Goal: Task Accomplishment & Management: Complete application form

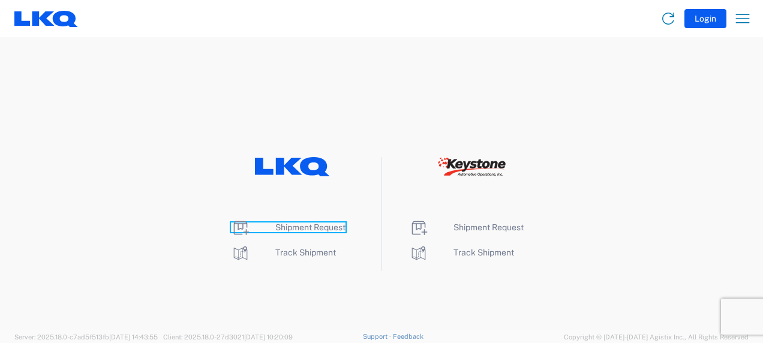
click at [284, 226] on span "Shipment Request" at bounding box center [310, 228] width 70 height 10
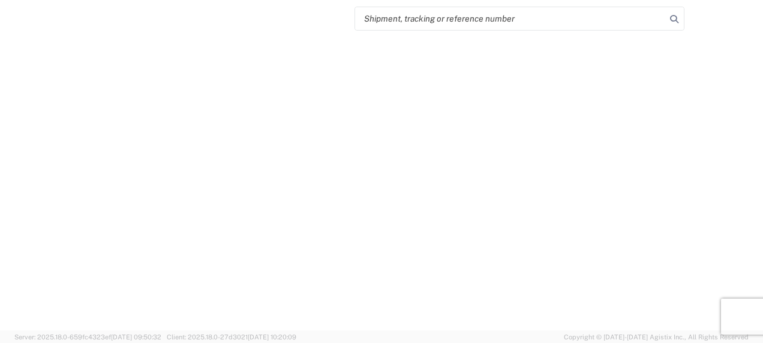
select select "FULL"
select select "LBS"
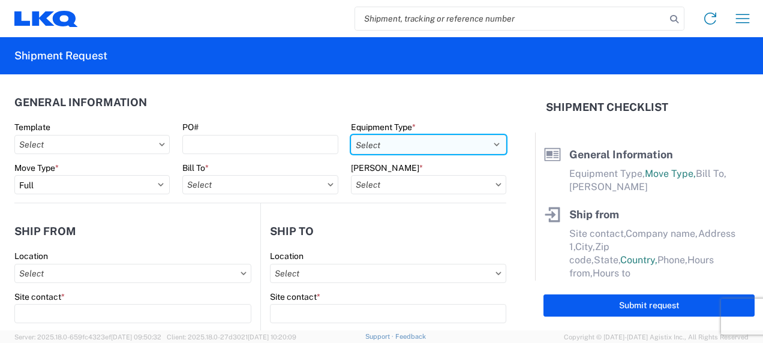
click at [395, 142] on select "Select 53’ Dry Van Flatbed Dropdeck (van) Lowboy (flatbed) Rail" at bounding box center [428, 144] width 155 height 19
select select "STDV"
click at [351, 135] on select "Select 53’ Dry Van Flatbed Dropdeck (van) Lowboy (flatbed) Rail" at bounding box center [428, 144] width 155 height 19
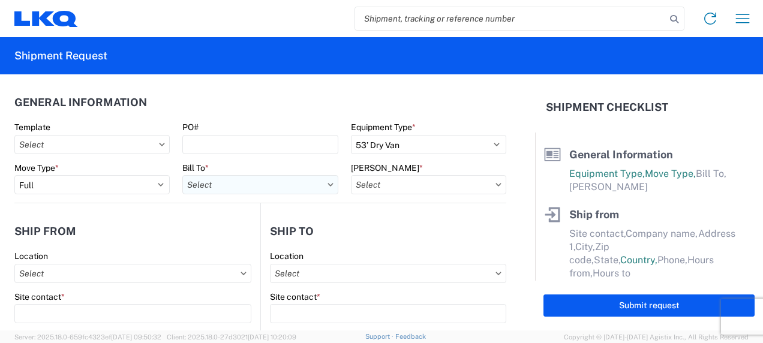
click at [292, 191] on input "Bill To *" at bounding box center [259, 184] width 155 height 19
type input "1760"
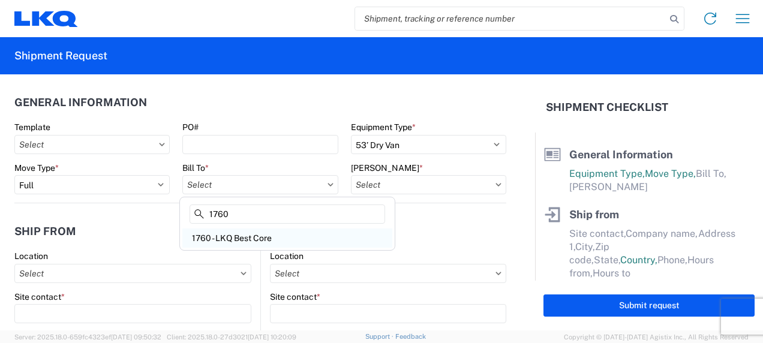
click at [257, 231] on div "1760 - LKQ Best Core" at bounding box center [287, 238] width 210 height 19
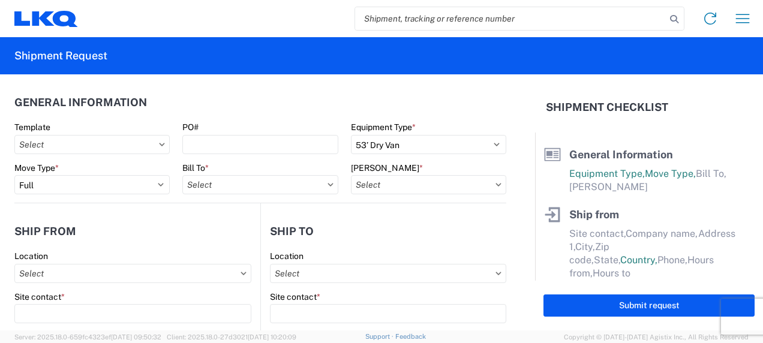
type input "1760 - LKQ Best Core"
click at [418, 182] on input "[PERSON_NAME] *" at bounding box center [428, 184] width 155 height 19
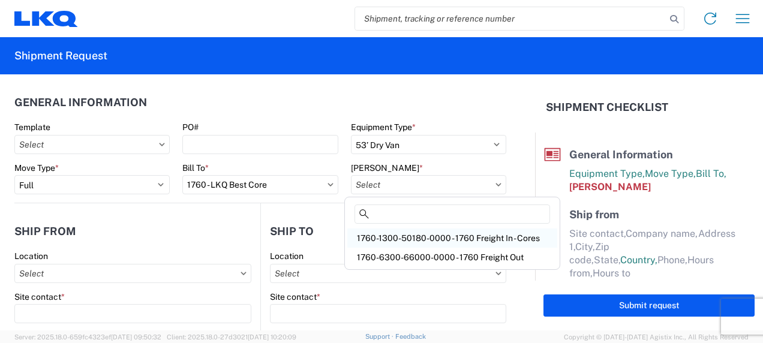
click at [445, 238] on div "1760-1300-50180-0000 - 1760 Freight In - Cores" at bounding box center [452, 238] width 210 height 19
type input "1760-1300-50180-0000 - 1760 Freight In - Cores"
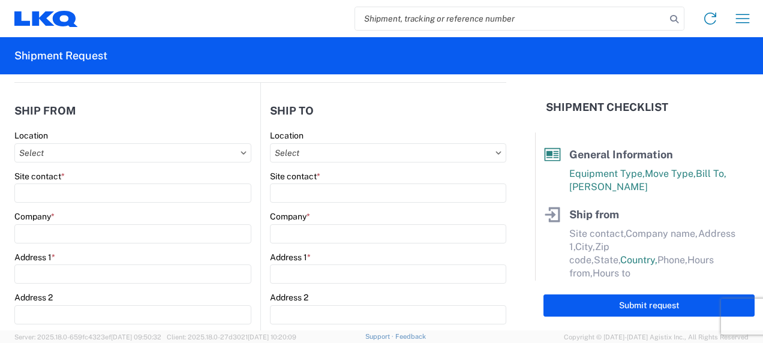
scroll to position [126, 0]
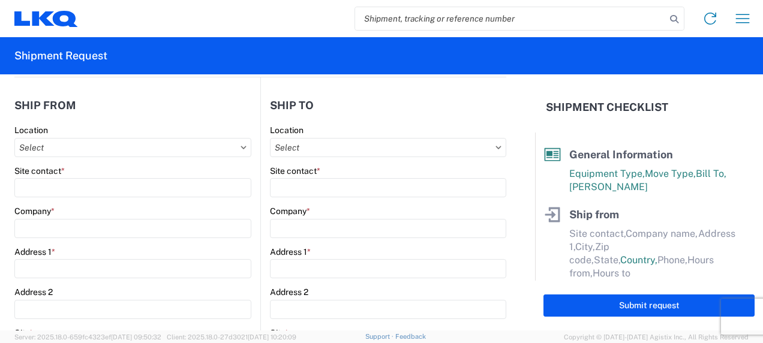
click at [241, 146] on icon at bounding box center [243, 147] width 5 height 3
click at [238, 150] on input "Location" at bounding box center [132, 147] width 237 height 19
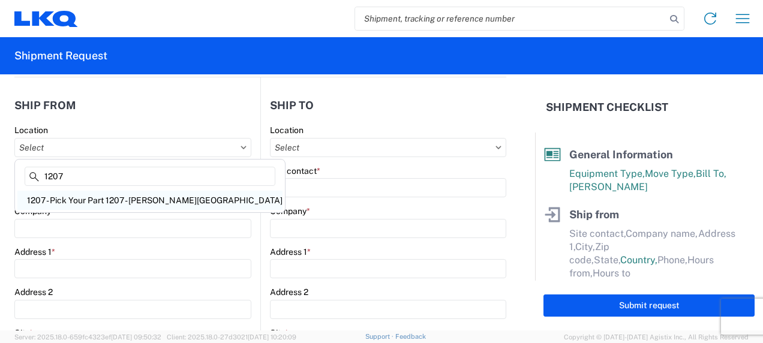
type input "1207"
click at [94, 198] on div "1207 - Pick Your Part 1207 - [PERSON_NAME][GEOGRAPHIC_DATA]" at bounding box center [149, 200] width 265 height 19
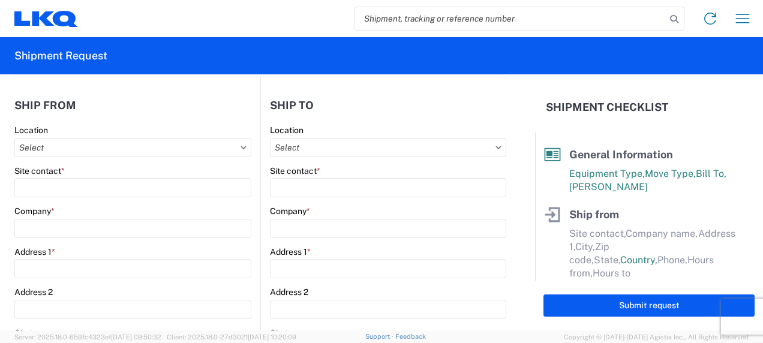
type input "1207 - Pick Your Part 1207 - [PERSON_NAME][GEOGRAPHIC_DATA]"
type input "LKQ Corporation"
type input "[STREET_ADDRESS][PERSON_NAME]"
type input "[GEOGRAPHIC_DATA]"
type input "21226"
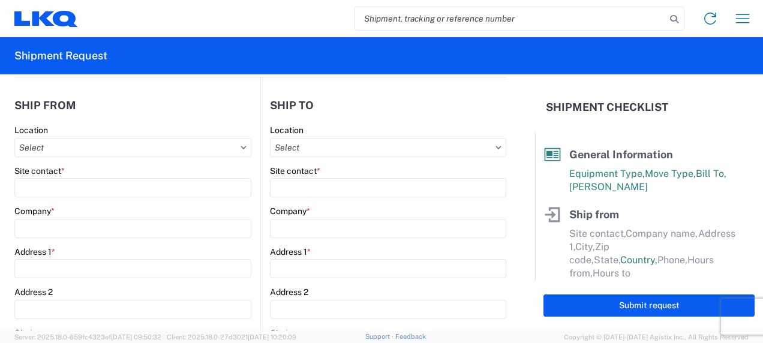
select select "MD"
select select "US"
type input "07:00"
type input "17:00"
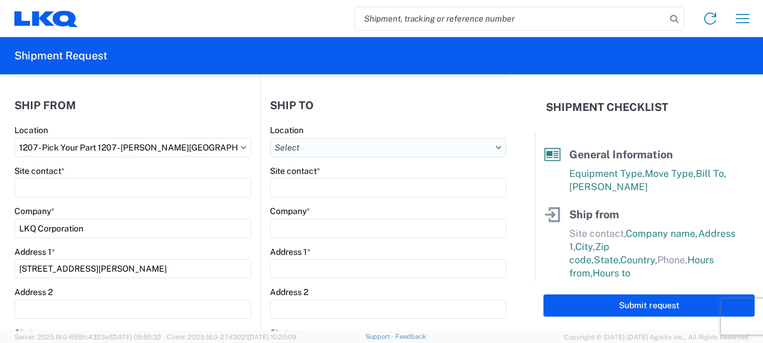
click at [286, 145] on input "Location" at bounding box center [388, 147] width 236 height 19
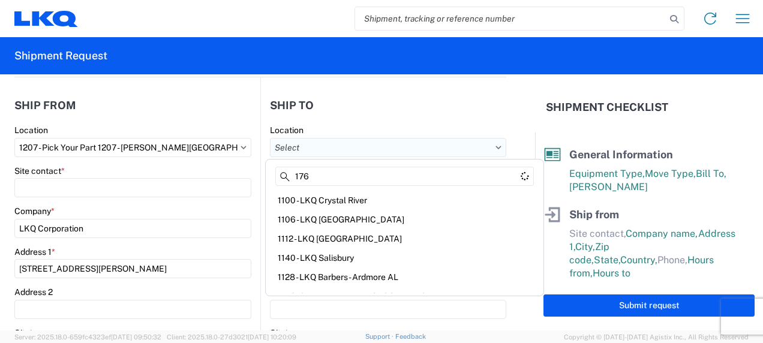
type input "1760"
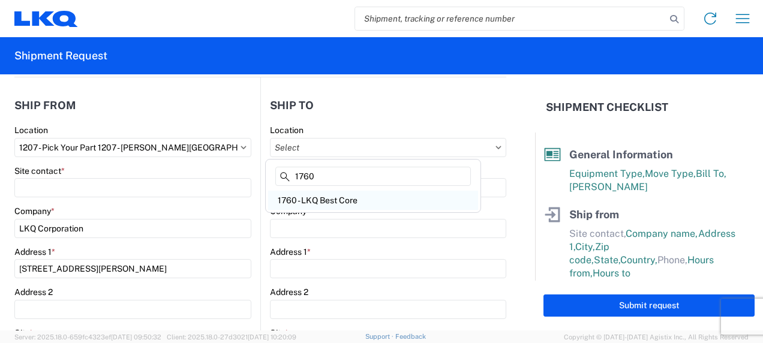
click at [319, 202] on div "1760 - LKQ Best Core" at bounding box center [373, 200] width 210 height 19
type input "1760 - LKQ Best Core"
type input "LKQ Corporation"
type input "[STREET_ADDRESS]"
type input "[GEOGRAPHIC_DATA]"
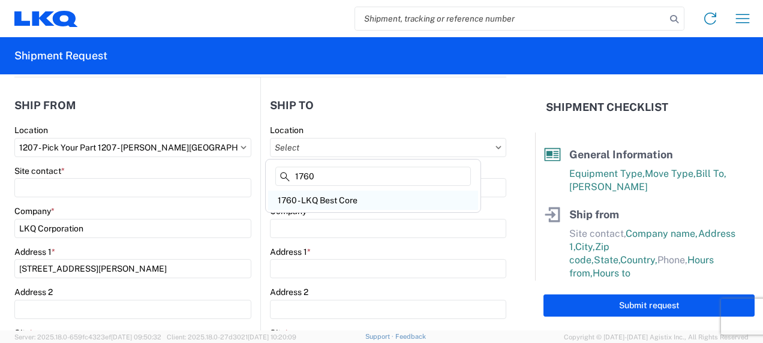
type input "77038"
select select "US"
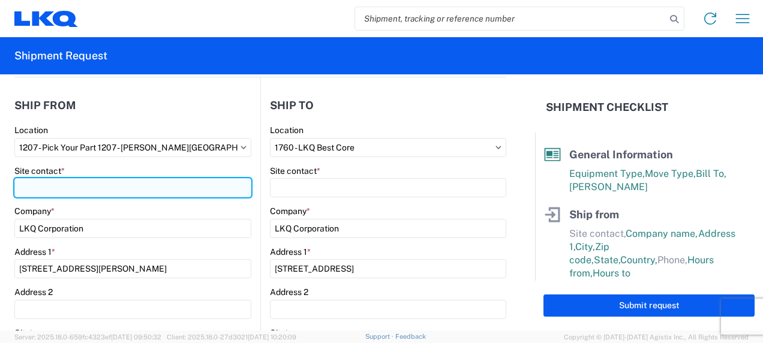
click at [151, 189] on input "Site contact *" at bounding box center [132, 187] width 237 height 19
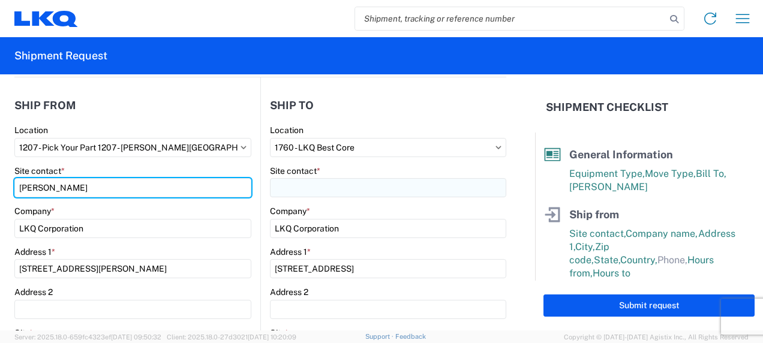
type input "[PERSON_NAME]"
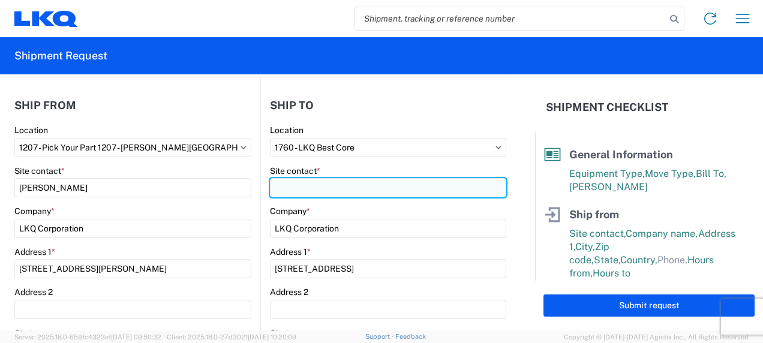
click at [305, 181] on input "Site contact *" at bounding box center [388, 187] width 236 height 19
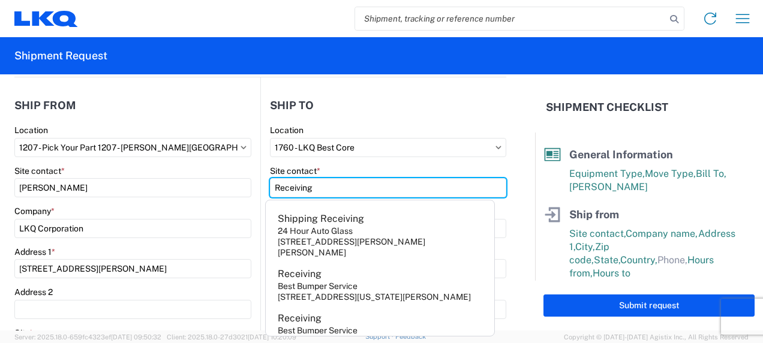
type input "Receiving"
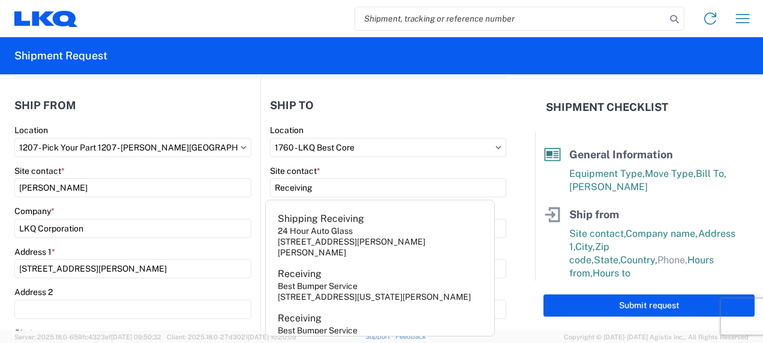
click at [0, 245] on form "General Information Template PO# Equipment Type * Select 53’ Dry Van Flatbed Dr…" at bounding box center [267, 202] width 535 height 256
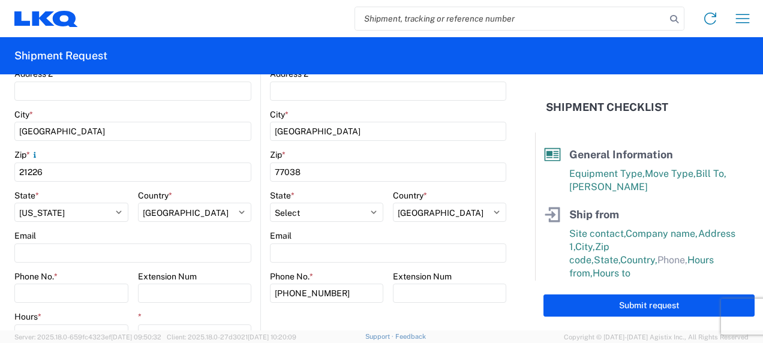
scroll to position [355, 0]
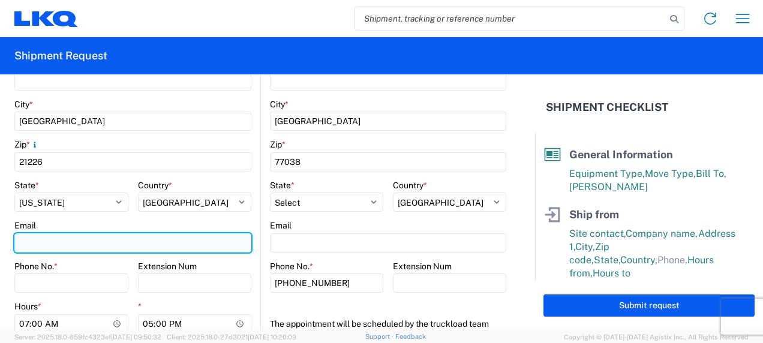
click at [74, 248] on input "Email" at bounding box center [132, 242] width 237 height 19
type input "[EMAIL_ADDRESS][DOMAIN_NAME]"
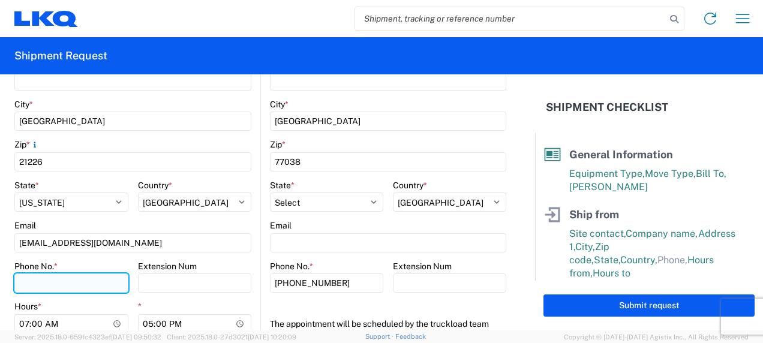
click at [60, 284] on input "Phone No. *" at bounding box center [71, 283] width 114 height 19
paste input "[PHONE_NUMBER]"
type input "[PHONE_NUMBER]"
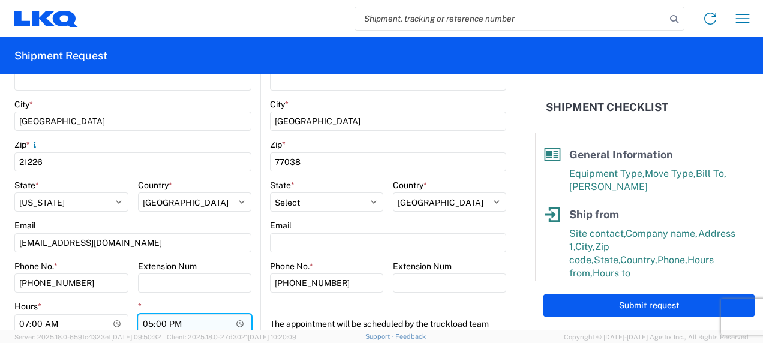
click at [240, 319] on input "17:00" at bounding box center [195, 323] width 114 height 19
type input "14:00"
click at [0, 184] on html "Home Shipment request Shipment tracking Shipment Request General Information Te…" at bounding box center [381, 171] width 763 height 343
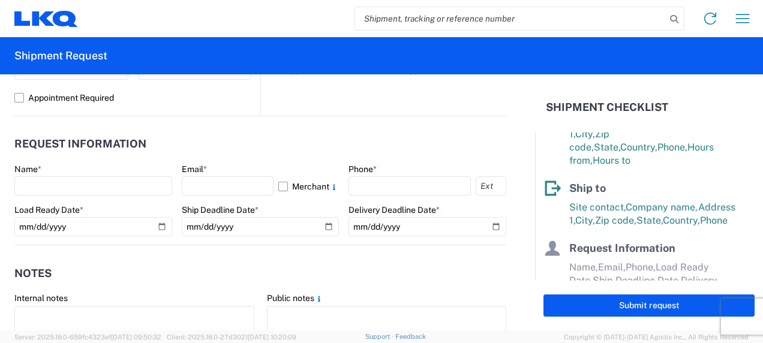
scroll to position [629, 0]
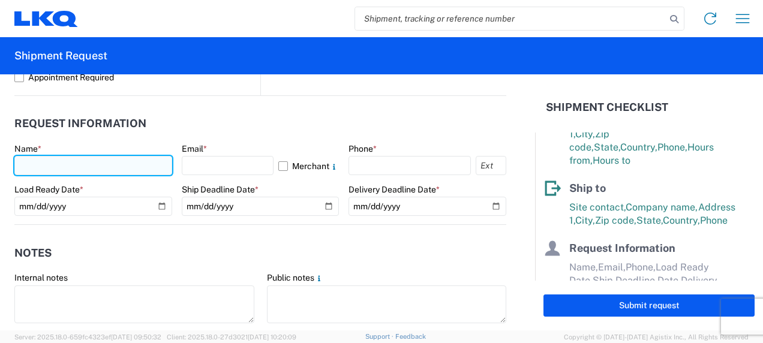
click at [139, 159] on input "text" at bounding box center [93, 165] width 158 height 19
type input "[PERSON_NAME]"
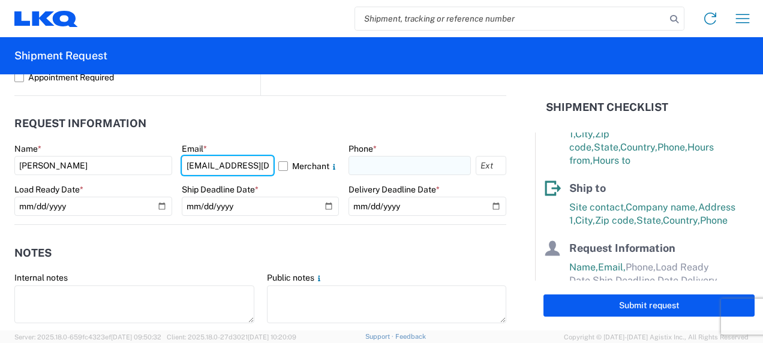
type input "[EMAIL_ADDRESS][DOMAIN_NAME]"
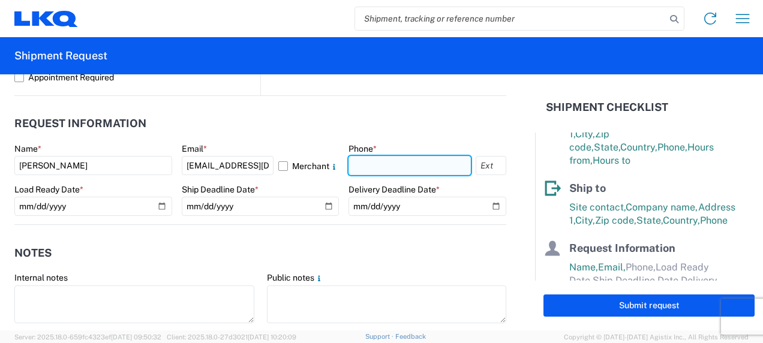
click at [394, 157] on input "text" at bounding box center [410, 165] width 122 height 19
type input "4434029163"
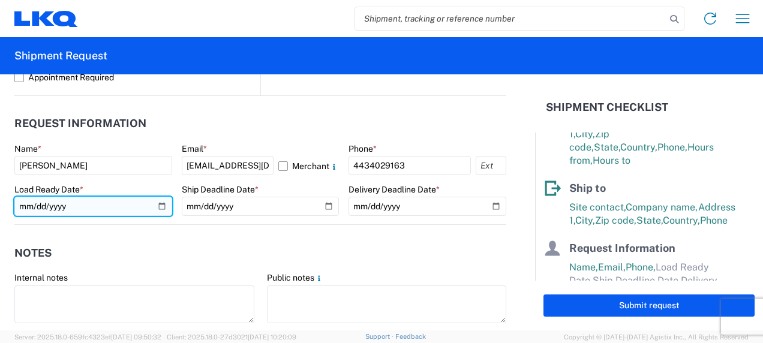
click at [158, 206] on input "date" at bounding box center [93, 206] width 158 height 19
type input "[DATE]"
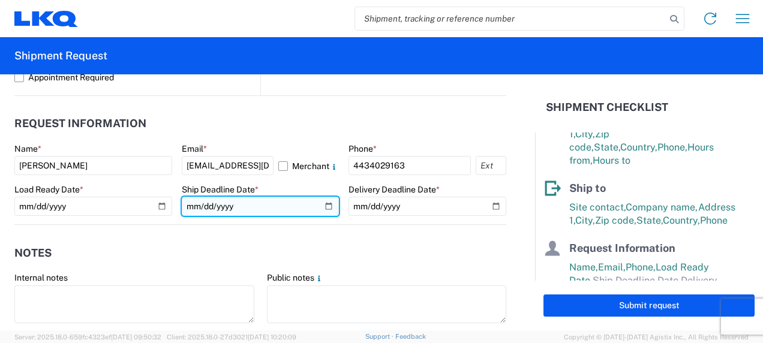
click at [321, 206] on input "date" at bounding box center [261, 206] width 158 height 19
type input "[DATE]"
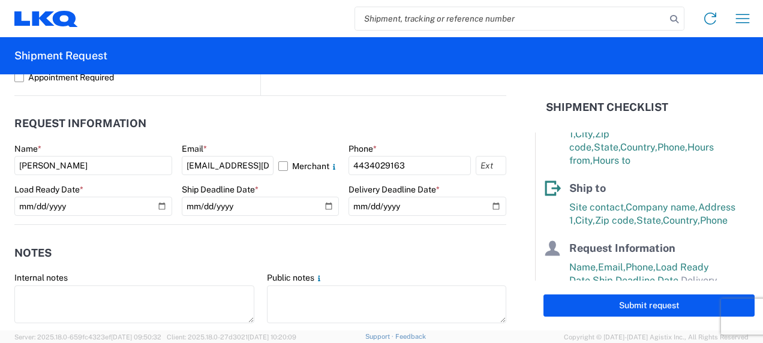
click at [290, 227] on agx-notes "Notes Internal notes Public notes Quote only" at bounding box center [260, 289] width 492 height 129
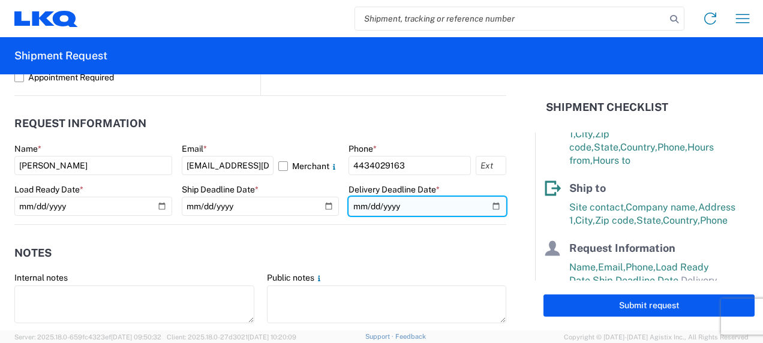
click at [491, 206] on input "date" at bounding box center [428, 206] width 158 height 19
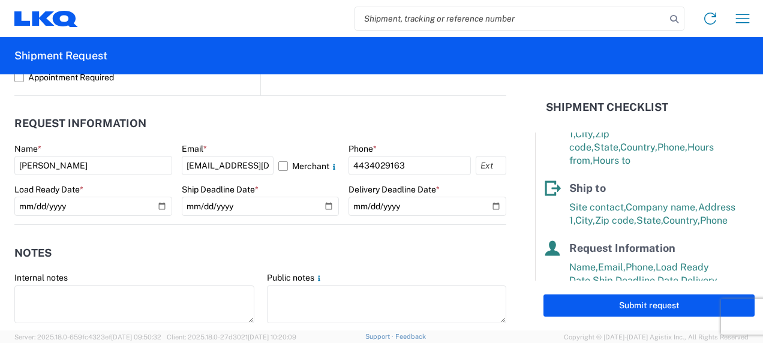
click at [350, 243] on header "Notes" at bounding box center [260, 252] width 492 height 27
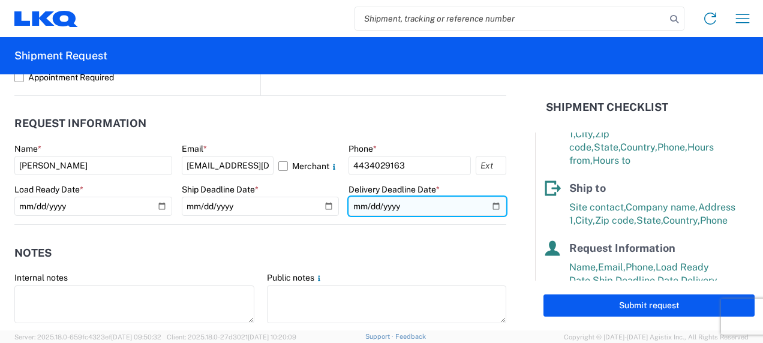
click at [488, 208] on input "[DATE]" at bounding box center [428, 206] width 158 height 19
type input "[DATE]"
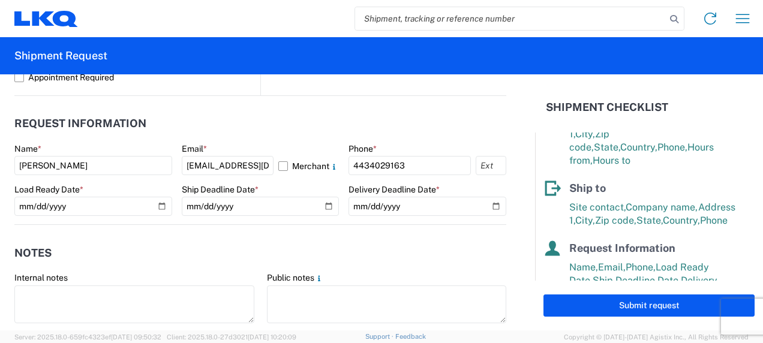
click at [431, 251] on header "Notes" at bounding box center [260, 252] width 492 height 27
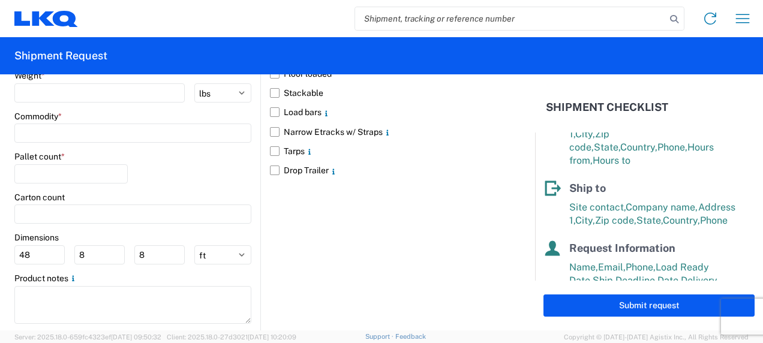
scroll to position [1086, 0]
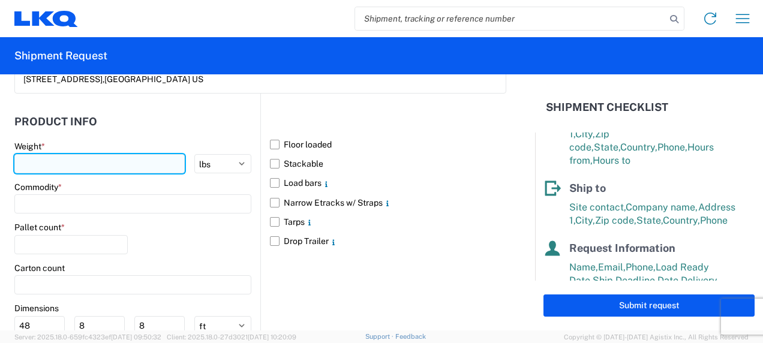
click at [54, 154] on input "number" at bounding box center [99, 163] width 170 height 19
type input "34000"
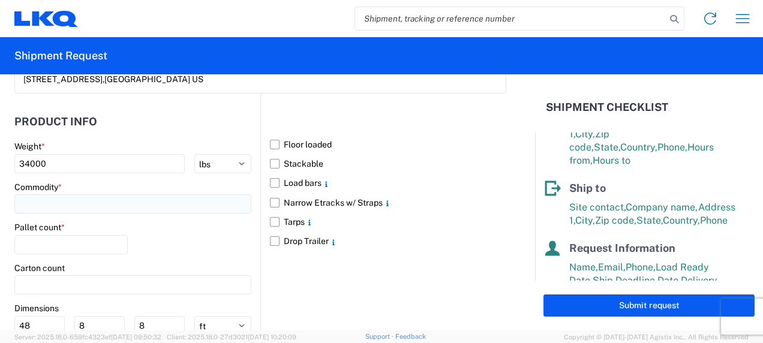
click at [56, 196] on input at bounding box center [132, 203] width 237 height 19
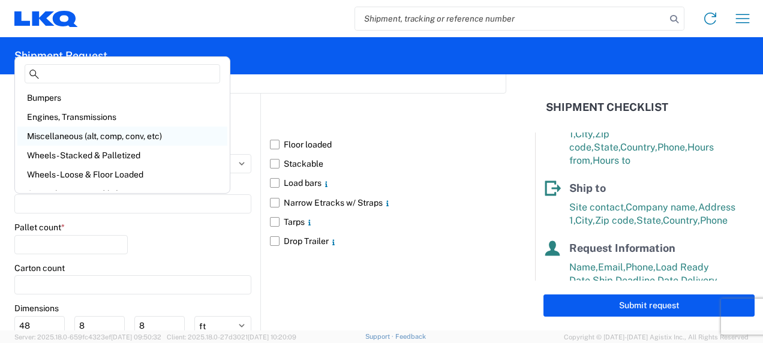
click at [145, 131] on div "Miscellaneous (alt, comp, conv, etc)" at bounding box center [122, 136] width 210 height 19
type input "Miscellaneous (alt, comp, conv, etc)"
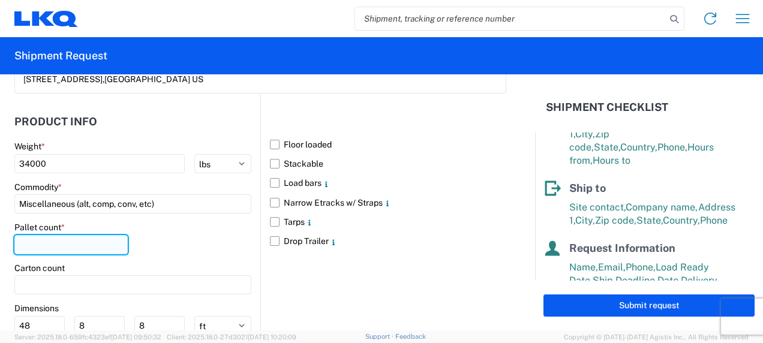
click at [50, 244] on input "number" at bounding box center [70, 244] width 113 height 19
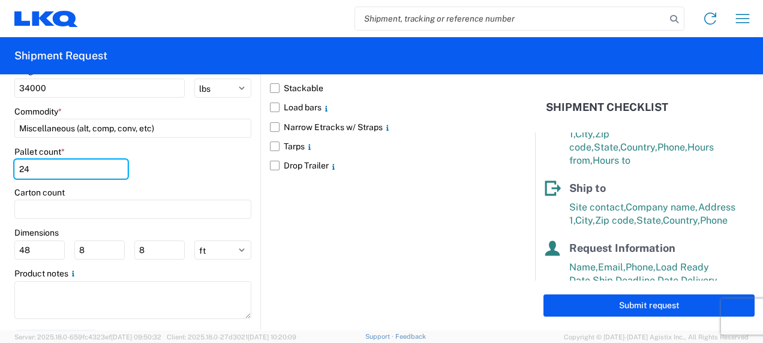
scroll to position [1179, 0]
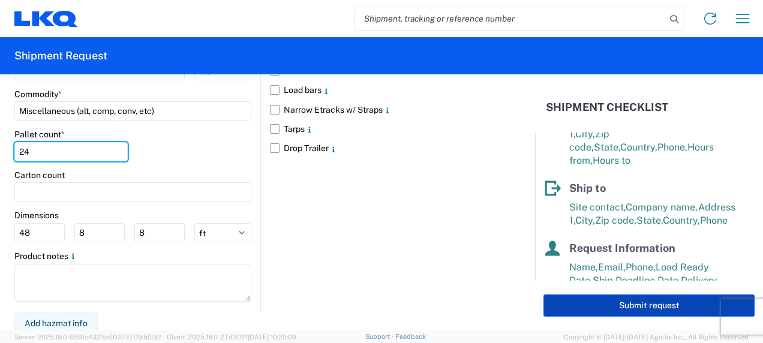
type input "24"
click at [569, 310] on button "Submit request" at bounding box center [648, 306] width 211 height 22
select select "US"
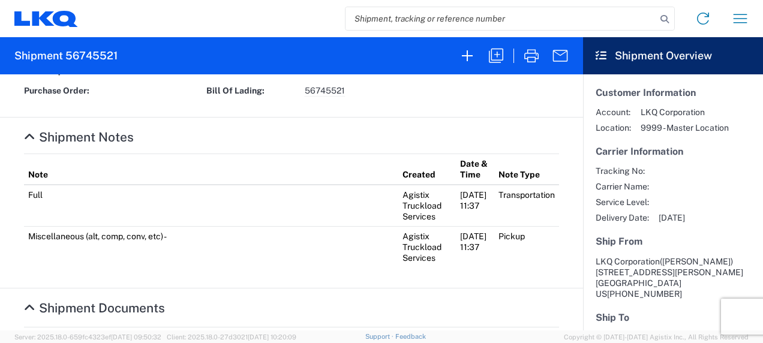
scroll to position [681, 0]
